Goal: Task Accomplishment & Management: Manage account settings

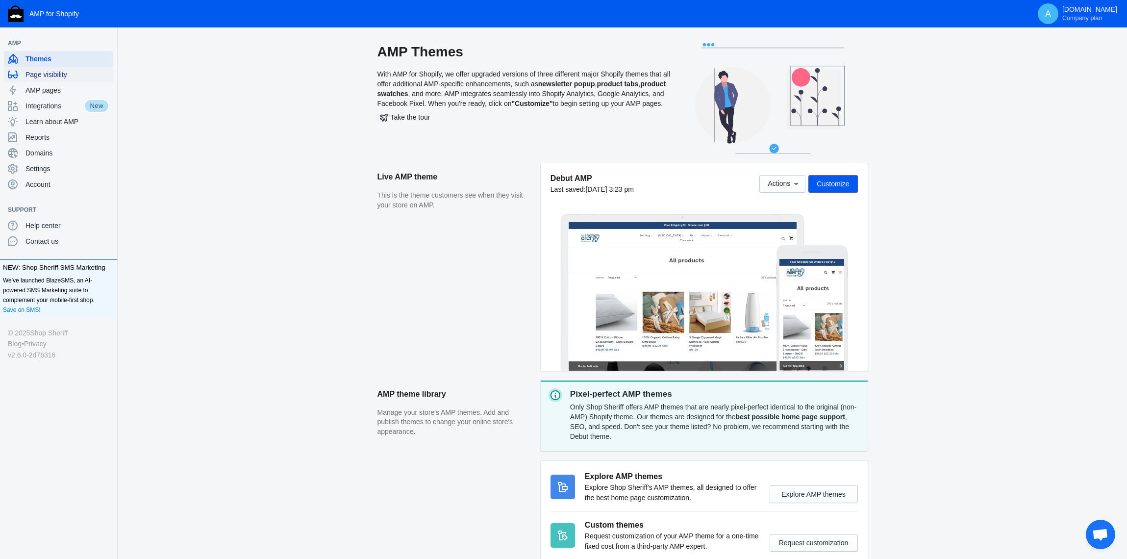
click at [62, 81] on div "Page visibility" at bounding box center [58, 75] width 101 height 16
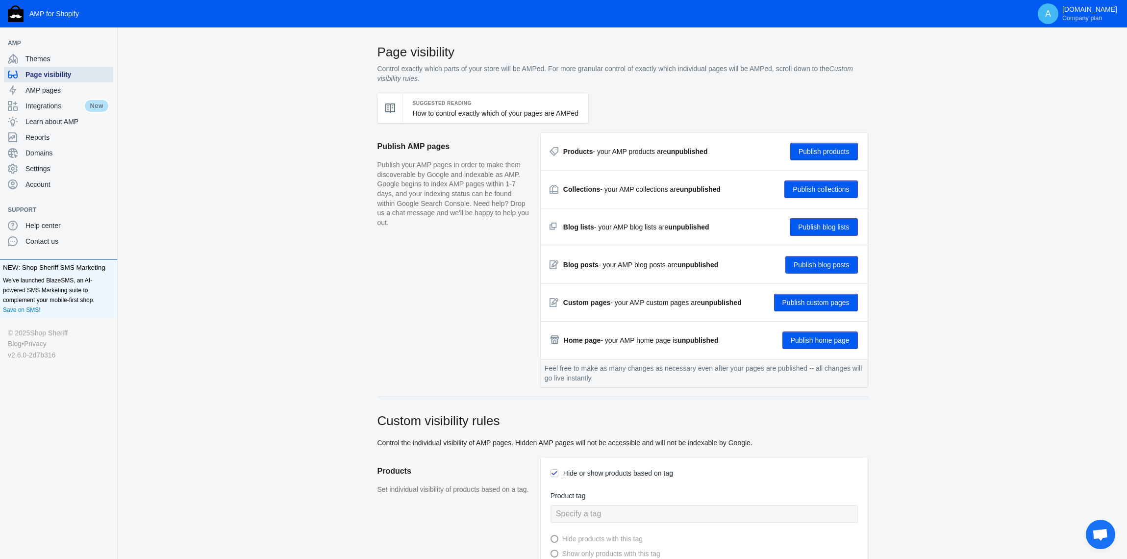
checkbox input "true"
type input "Pristine"
radio input "true"
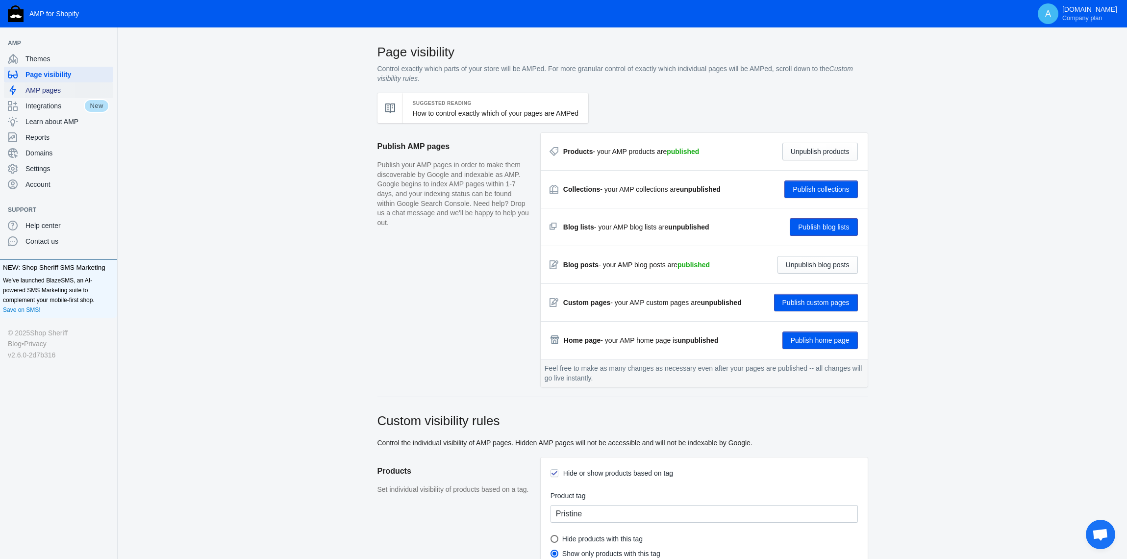
click at [47, 88] on span "AMP pages" at bounding box center [67, 90] width 84 height 10
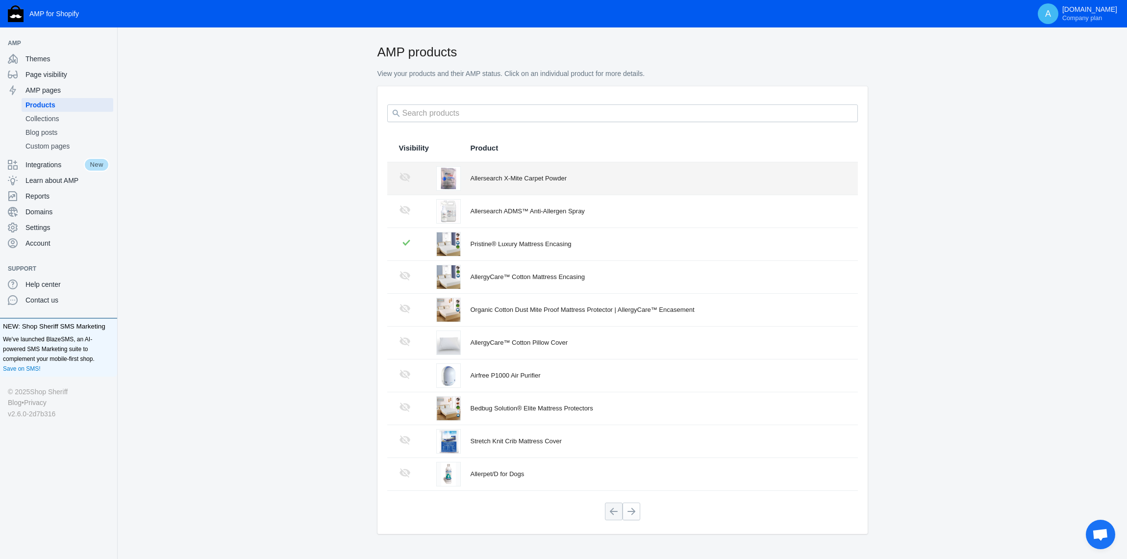
click at [498, 179] on div "Allersearch X-Mite Carpet Powder" at bounding box center [657, 178] width 375 height 10
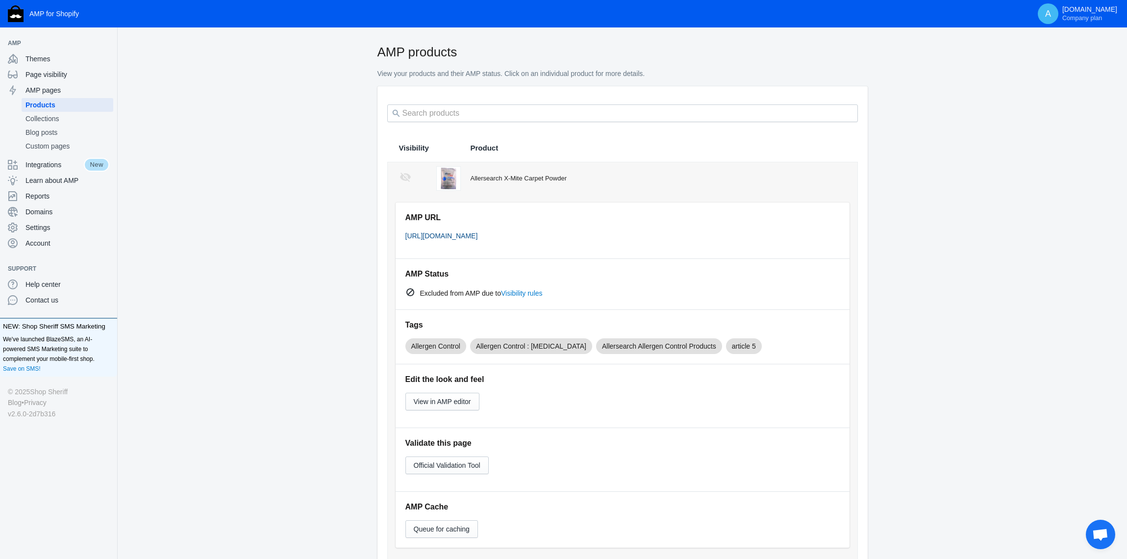
click at [478, 236] on link "[URL][DOMAIN_NAME]" at bounding box center [441, 236] width 73 height 8
click at [26, 229] on span "Settings" at bounding box center [67, 227] width 84 height 10
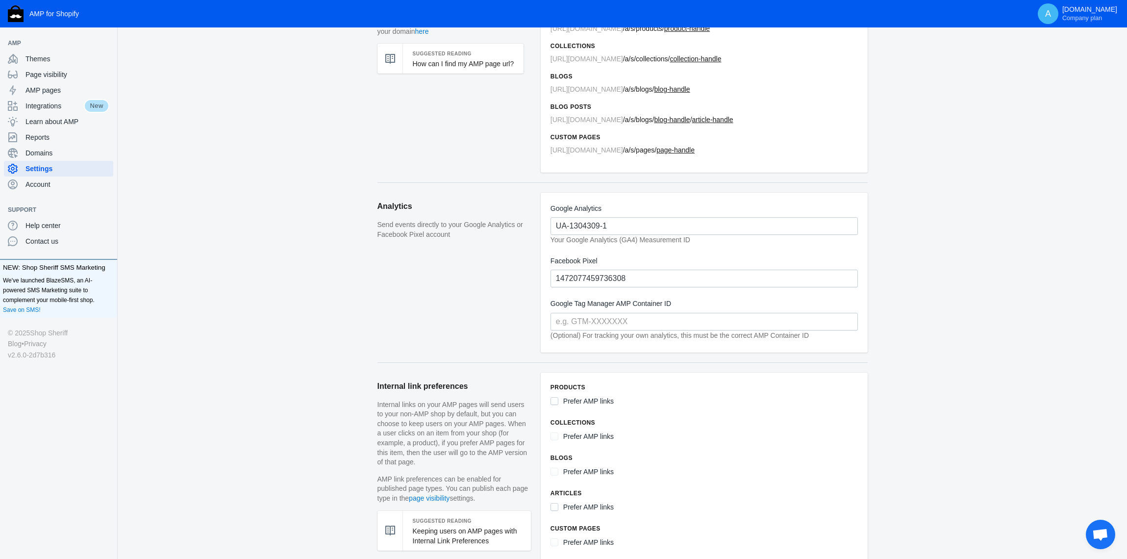
scroll to position [144, 0]
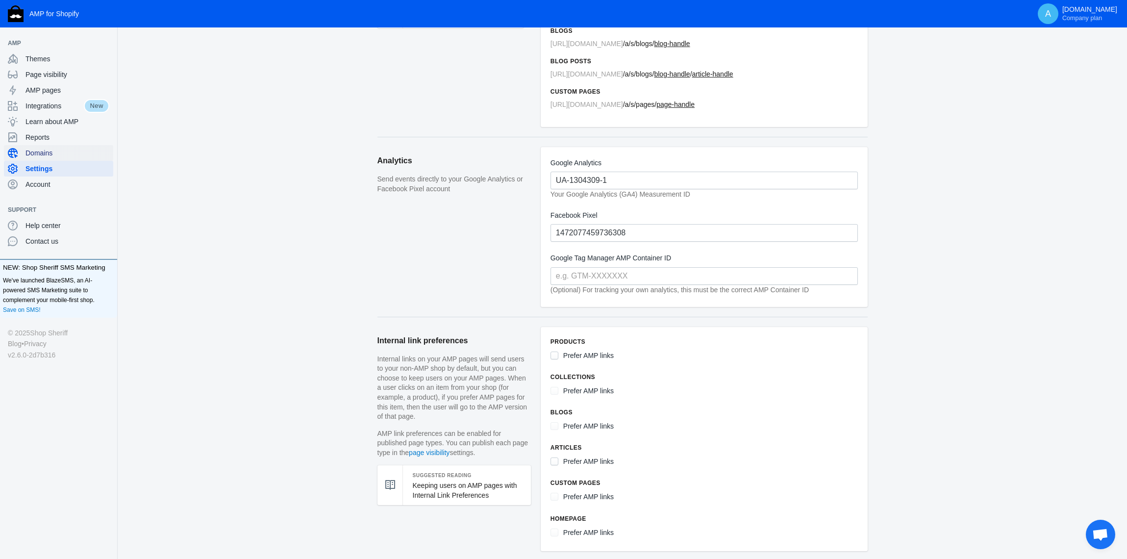
click at [44, 154] on span "Domains" at bounding box center [67, 153] width 84 height 10
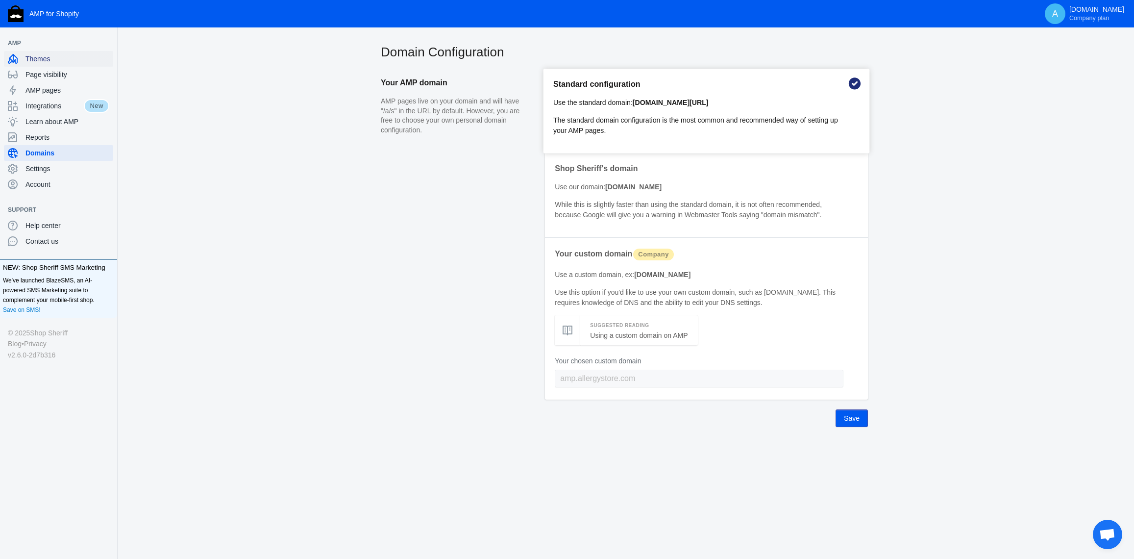
click at [49, 63] on span "Themes" at bounding box center [67, 59] width 84 height 10
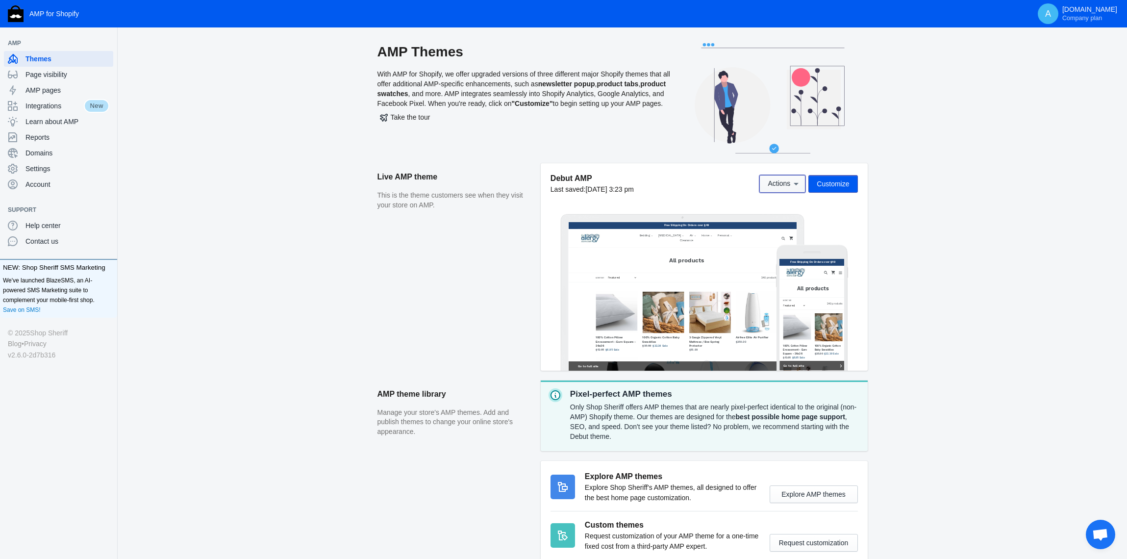
click at [785, 188] on button "Actions" at bounding box center [782, 184] width 46 height 18
click at [685, 159] on div at bounding box center [563, 279] width 1127 height 559
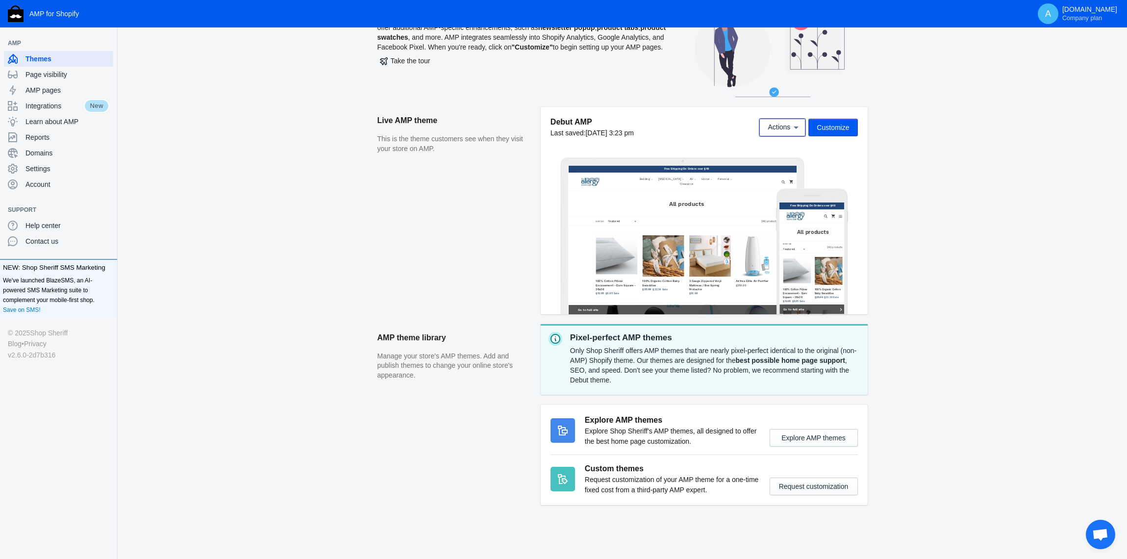
scroll to position [57, 0]
